Goal: Task Accomplishment & Management: Use online tool/utility

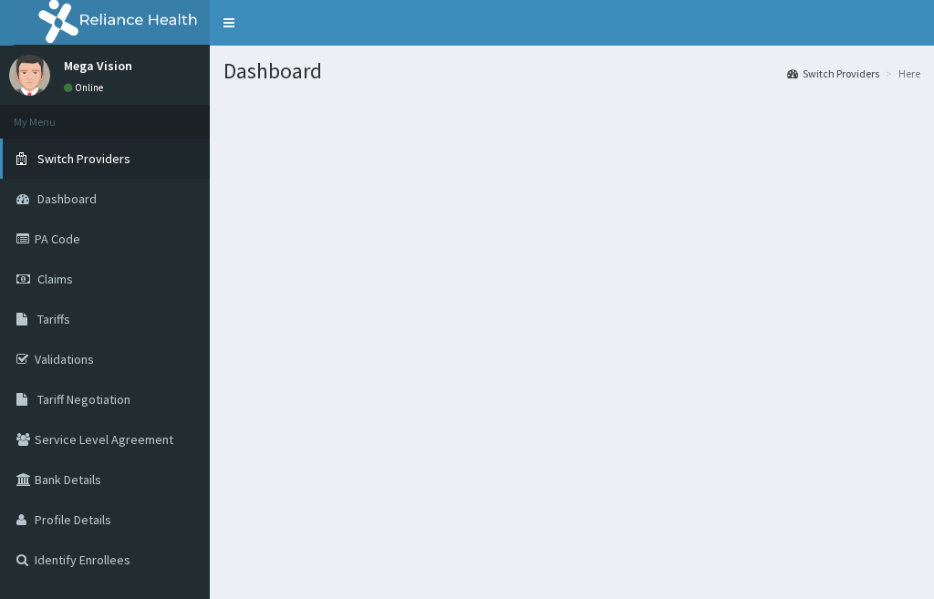
click at [117, 163] on span "Switch Providers" at bounding box center [83, 158] width 93 height 16
click at [80, 158] on span "Switch Providers" at bounding box center [83, 158] width 93 height 16
click at [80, 157] on span "Switch Providers" at bounding box center [83, 158] width 93 height 16
click at [91, 159] on span "Switch Providers" at bounding box center [83, 158] width 93 height 16
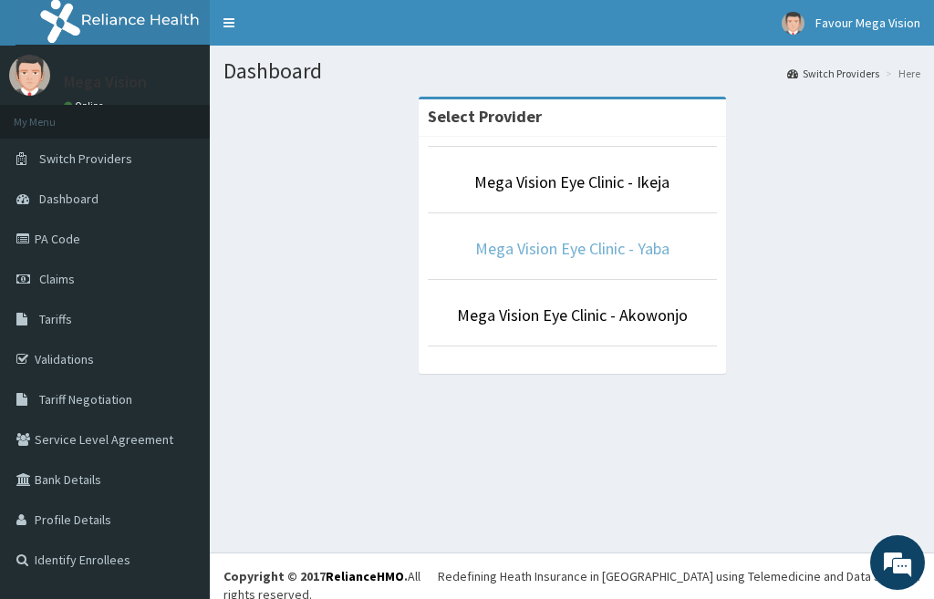
click at [573, 248] on link "Mega Vision Eye Clinic - Yaba" at bounding box center [572, 248] width 194 height 21
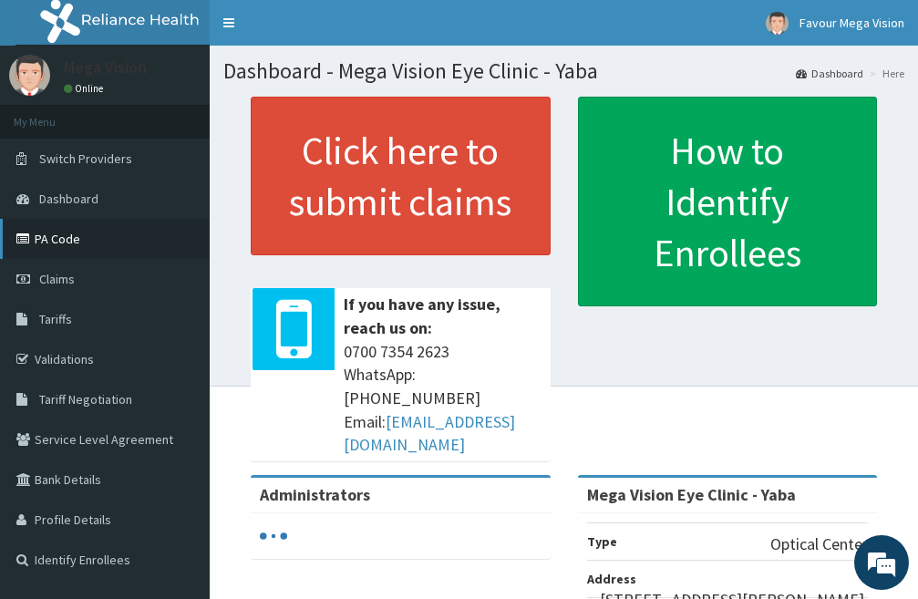
click at [104, 235] on link "PA Code" at bounding box center [105, 239] width 210 height 40
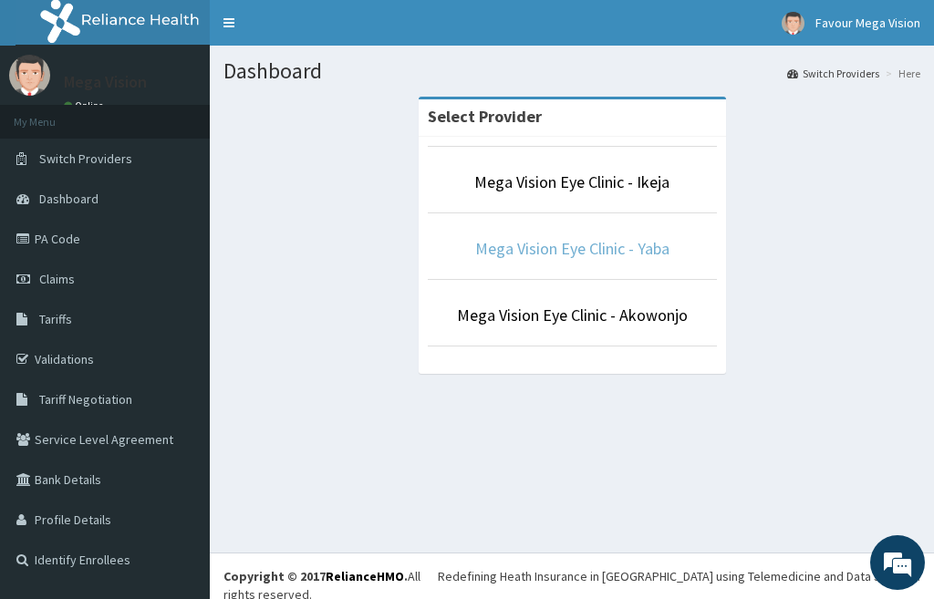
click at [495, 253] on link "Mega Vision Eye Clinic - Yaba" at bounding box center [572, 248] width 194 height 21
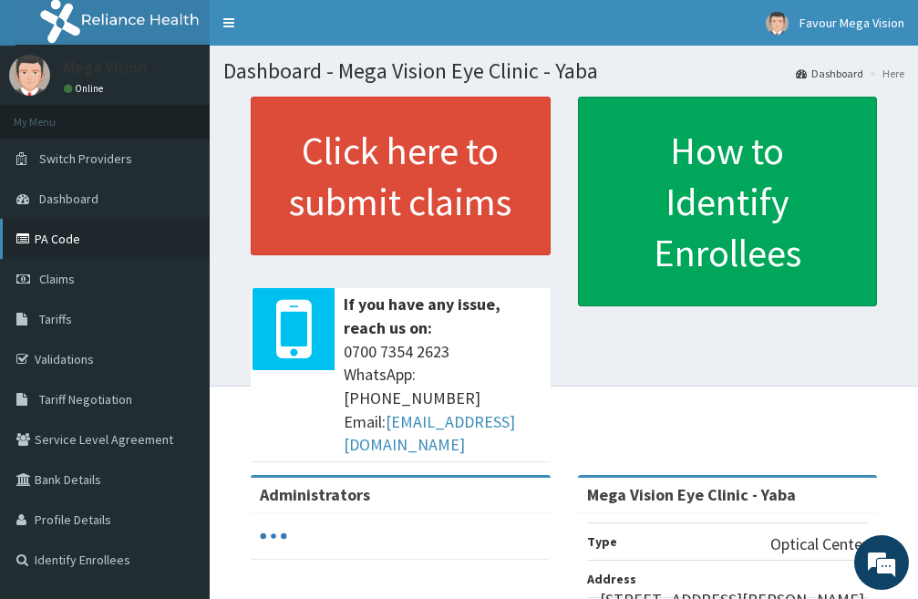
click at [36, 245] on link "PA Code" at bounding box center [105, 239] width 210 height 40
